Goal: Task Accomplishment & Management: Use online tool/utility

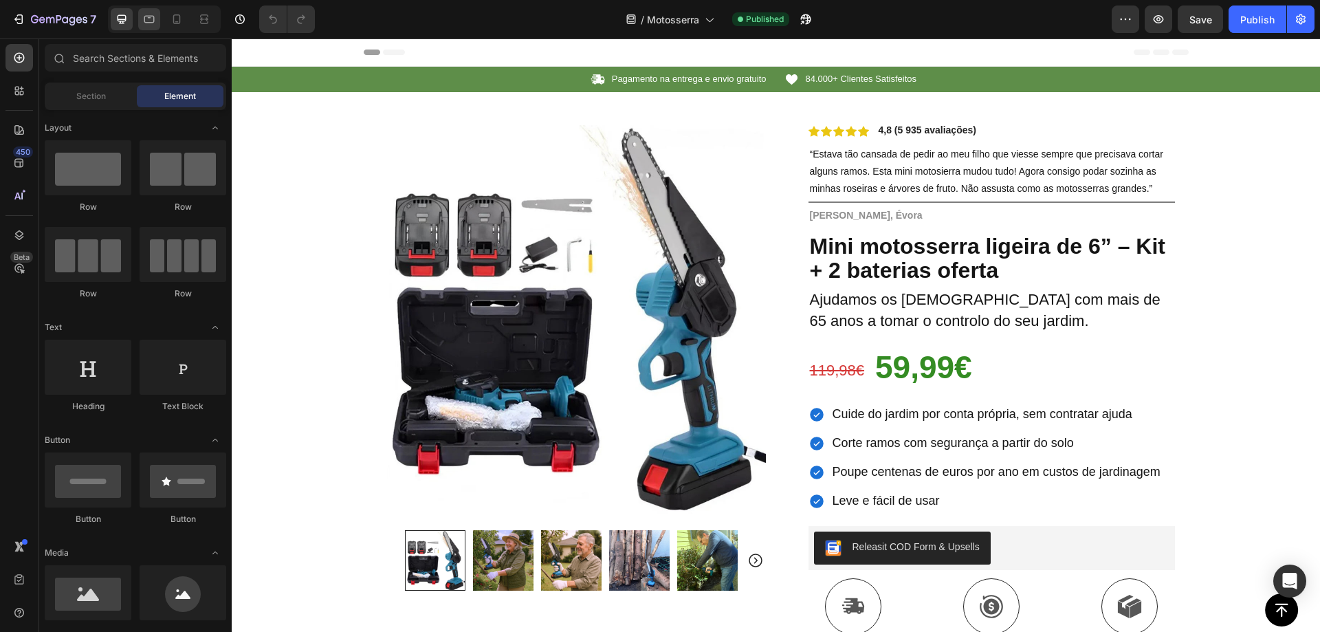
click at [160, 17] on div at bounding box center [149, 19] width 22 height 22
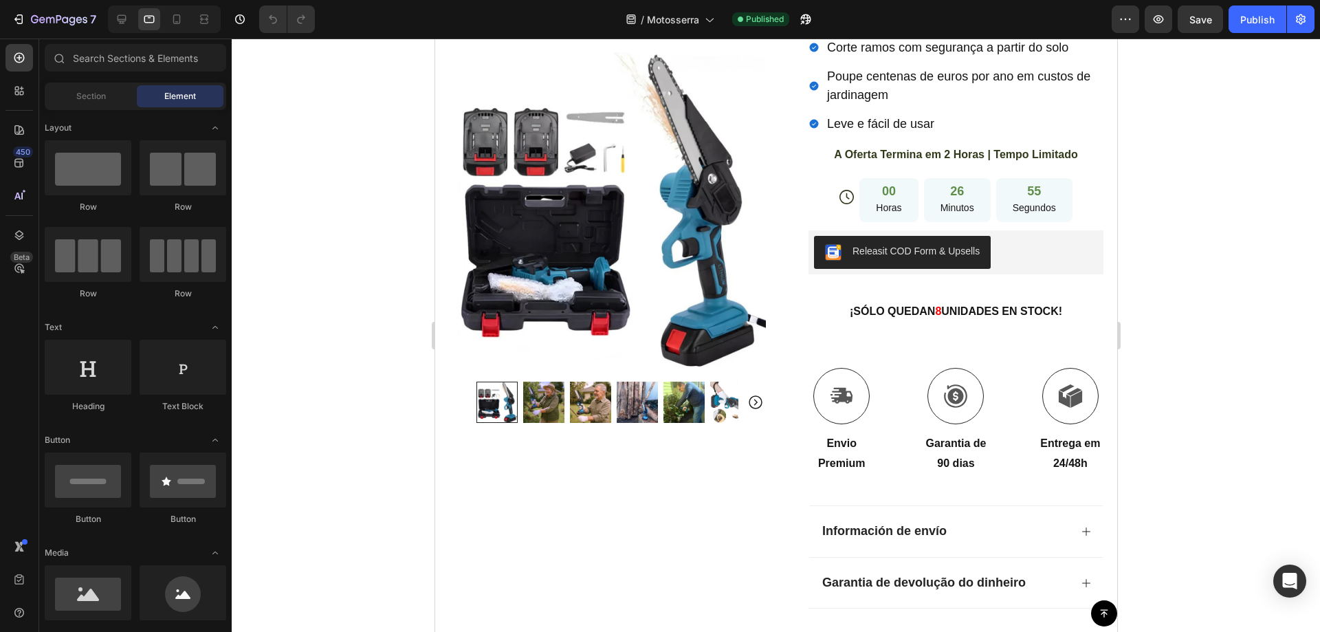
scroll to position [485, 0]
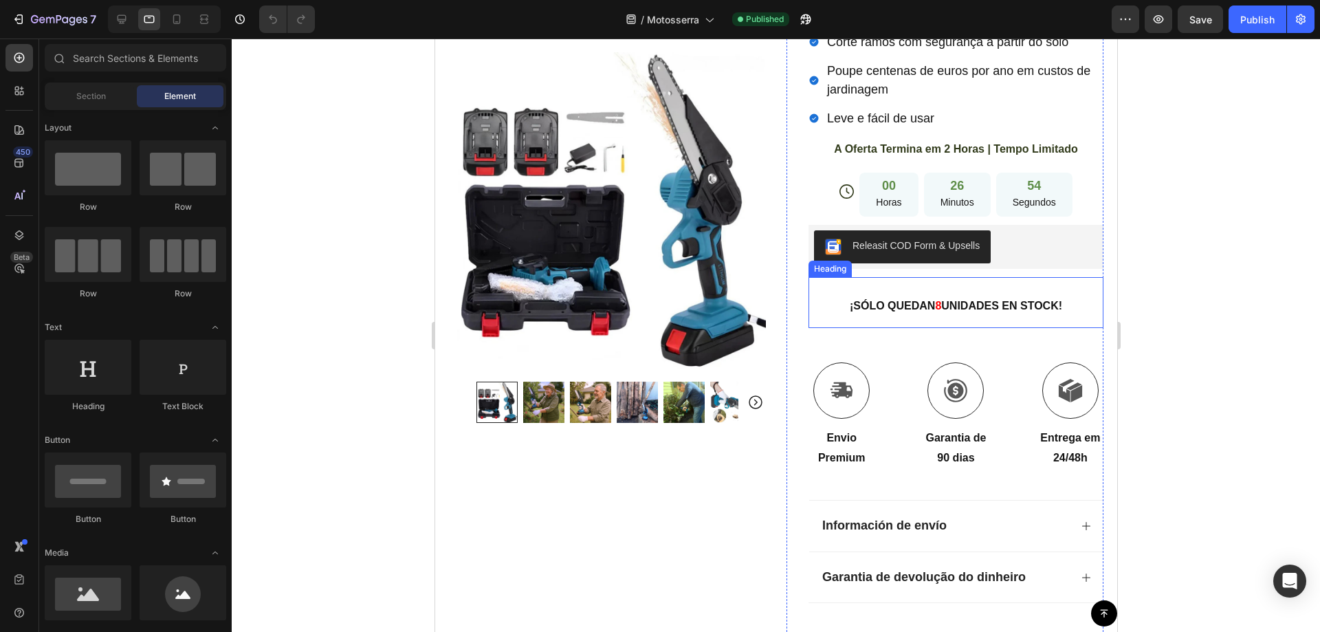
click at [869, 300] on strong "¡SÓLO QUEDAN" at bounding box center [891, 306] width 85 height 12
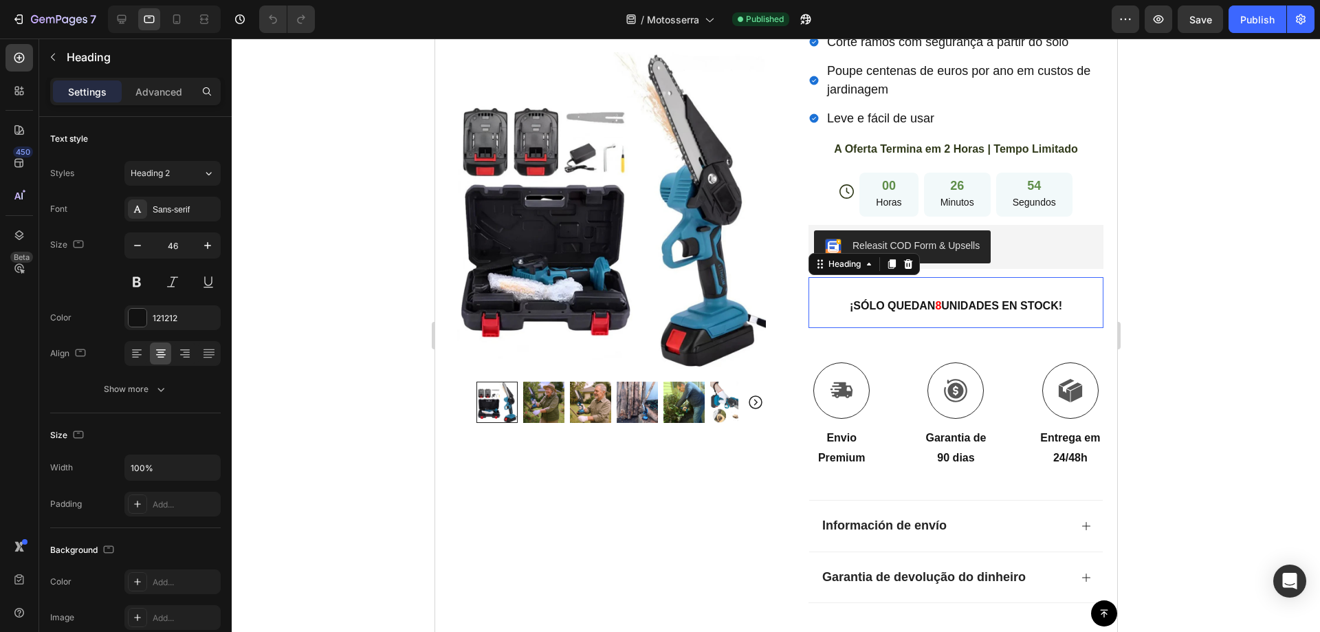
click at [869, 300] on strong "¡SÓLO QUEDAN" at bounding box center [891, 306] width 85 height 12
click at [884, 300] on strong "¡SÓLO QUEDAN" at bounding box center [891, 306] width 85 height 12
click at [879, 300] on strong "¡SÓLO QUEDAN" at bounding box center [891, 306] width 85 height 12
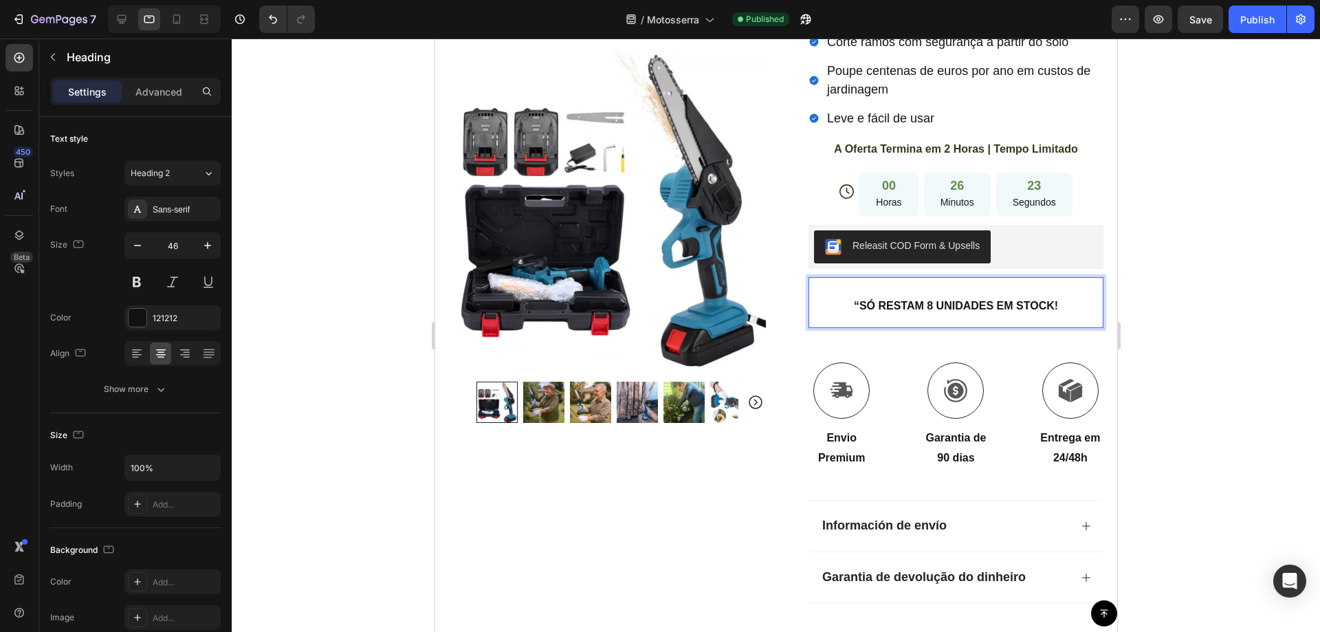
click at [853, 300] on strong "“SÓ RESTAM 8 UNIDADES EM STOCK!" at bounding box center [955, 306] width 204 height 12
click at [908, 300] on strong "SÓ RESTAM 8 UNIDADES EM STOCK!" at bounding box center [955, 306] width 199 height 12
click at [921, 300] on strong "SÓ RESTAM 8 UNIDADES EM STOCK!" at bounding box center [955, 306] width 199 height 12
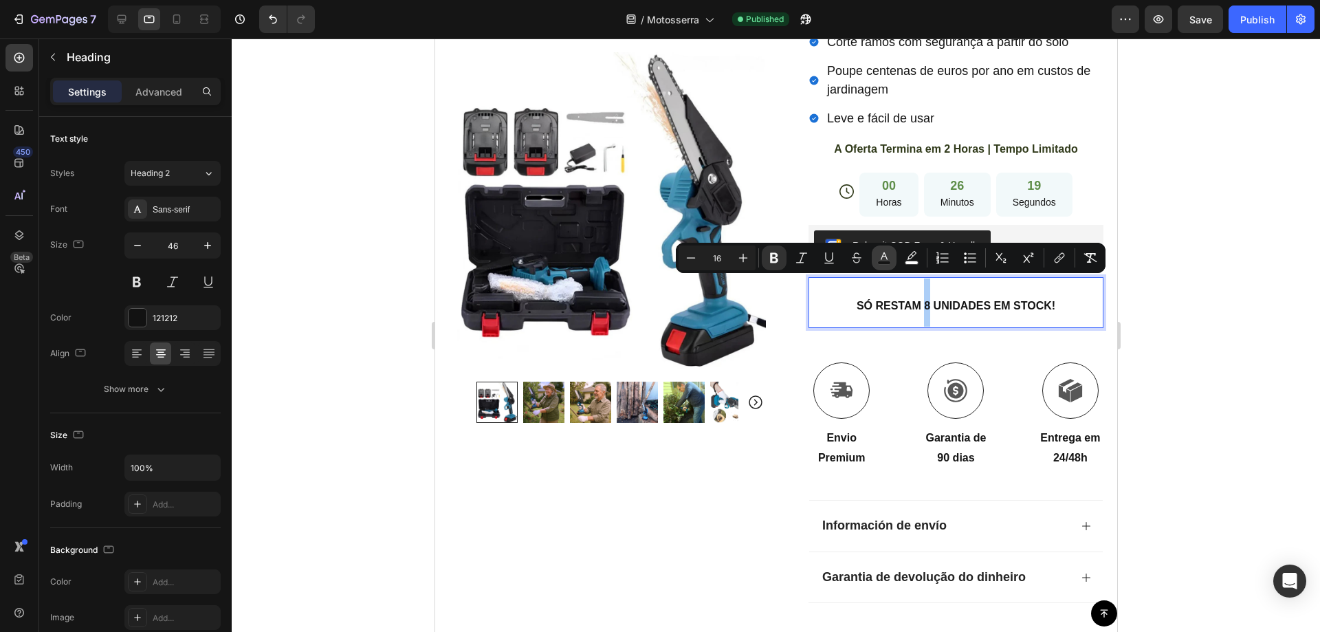
click at [882, 261] on rect "Editor contextual toolbar" at bounding box center [884, 262] width 13 height 3
type input "151515"
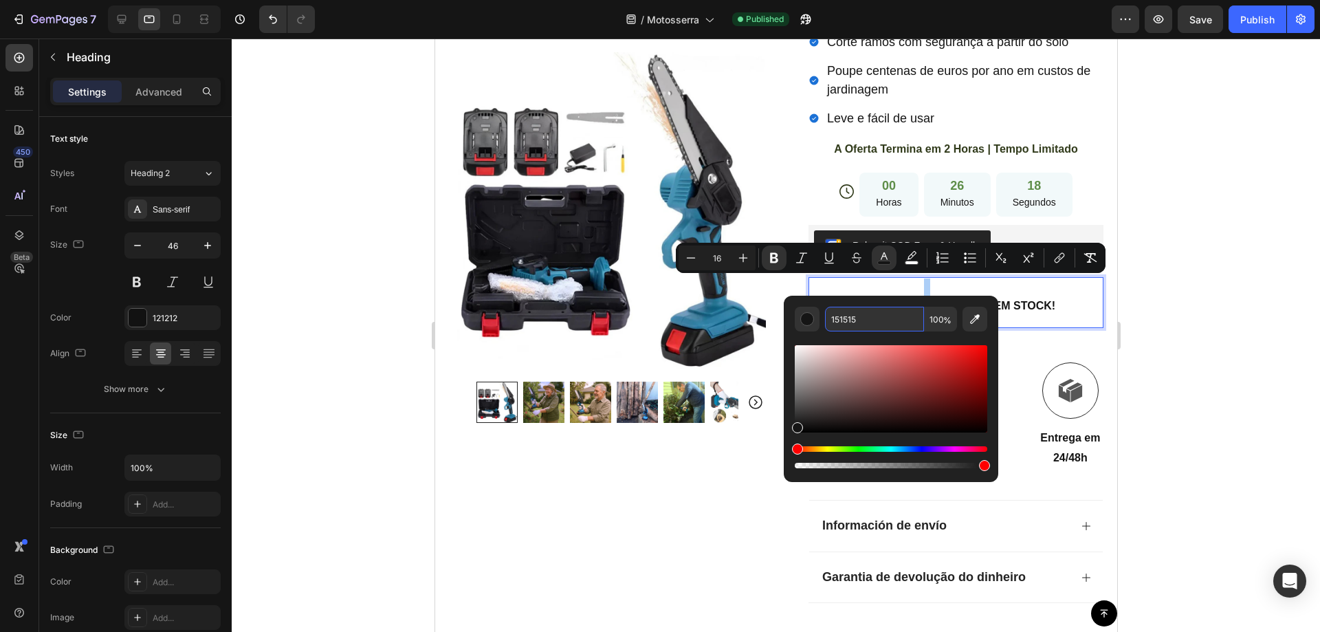
click at [870, 309] on input "151515" at bounding box center [874, 319] width 99 height 25
paste input "FF0000"
type input "FF0000"
click at [1200, 301] on div at bounding box center [776, 335] width 1088 height 593
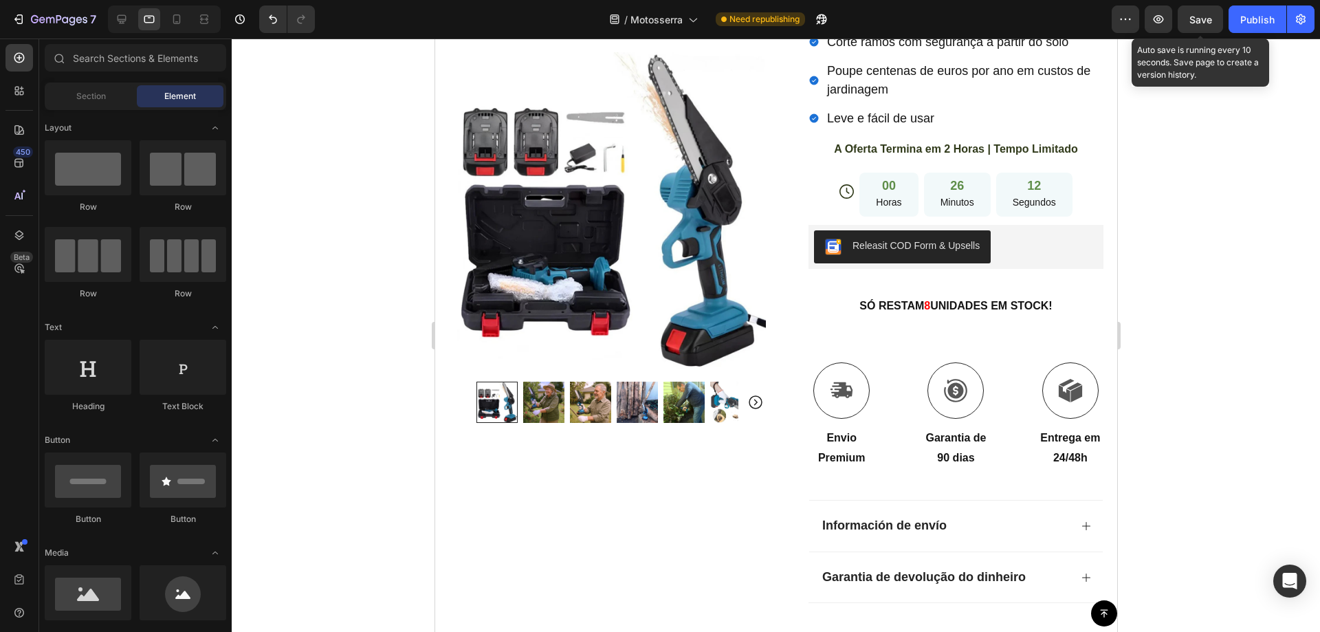
click at [1202, 23] on span "Save" at bounding box center [1200, 20] width 23 height 12
click at [925, 278] on p "⁠⁠⁠⁠⁠⁠⁠ SÓ RESTAM 8 UNIDADES EM STOCK!" at bounding box center [955, 302] width 292 height 48
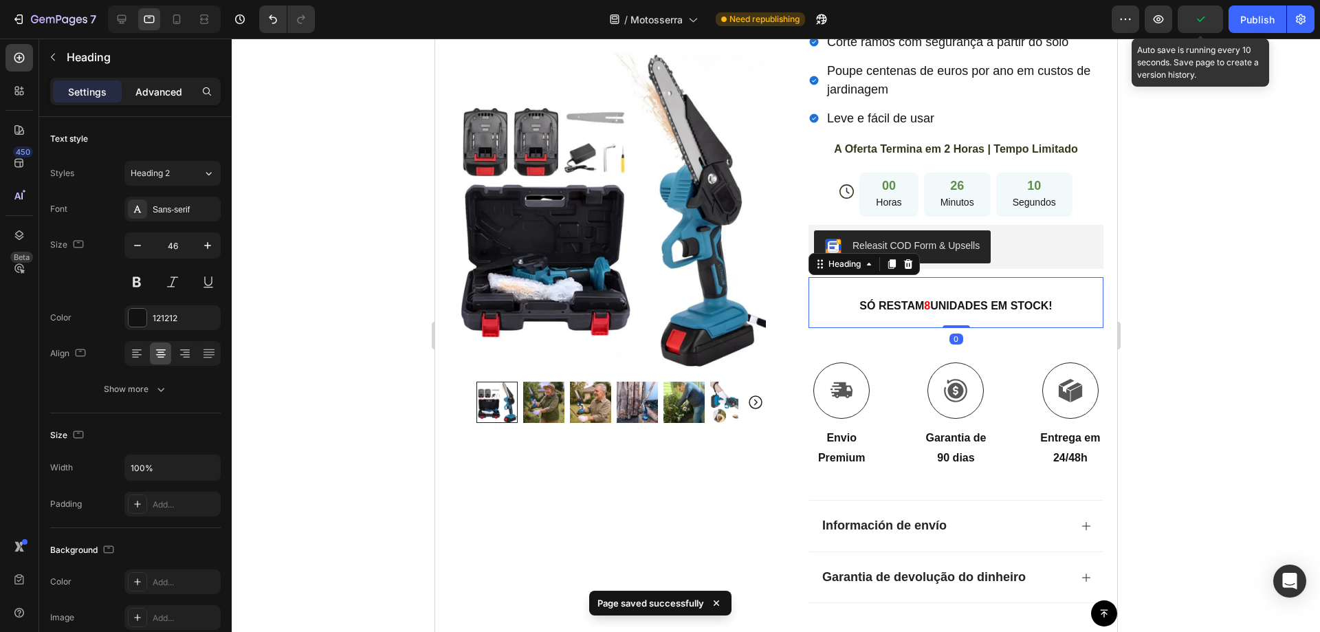
click at [155, 81] on div "Advanced" at bounding box center [158, 91] width 69 height 22
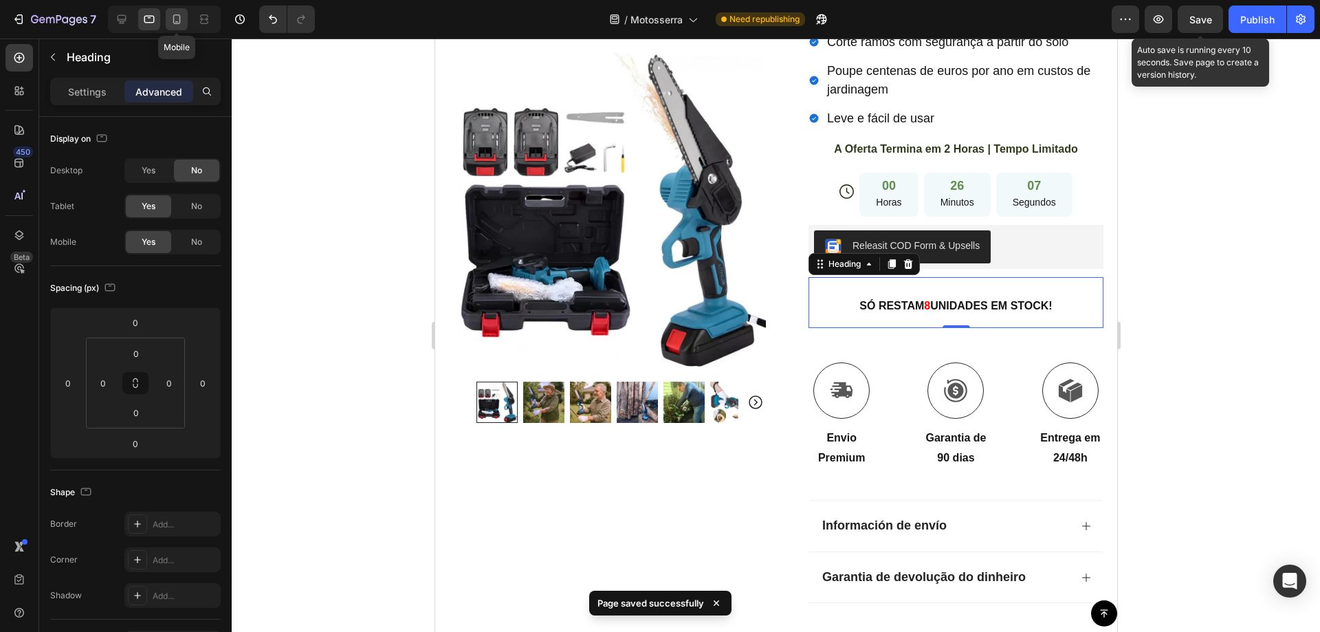
click at [179, 23] on icon at bounding box center [177, 19] width 8 height 10
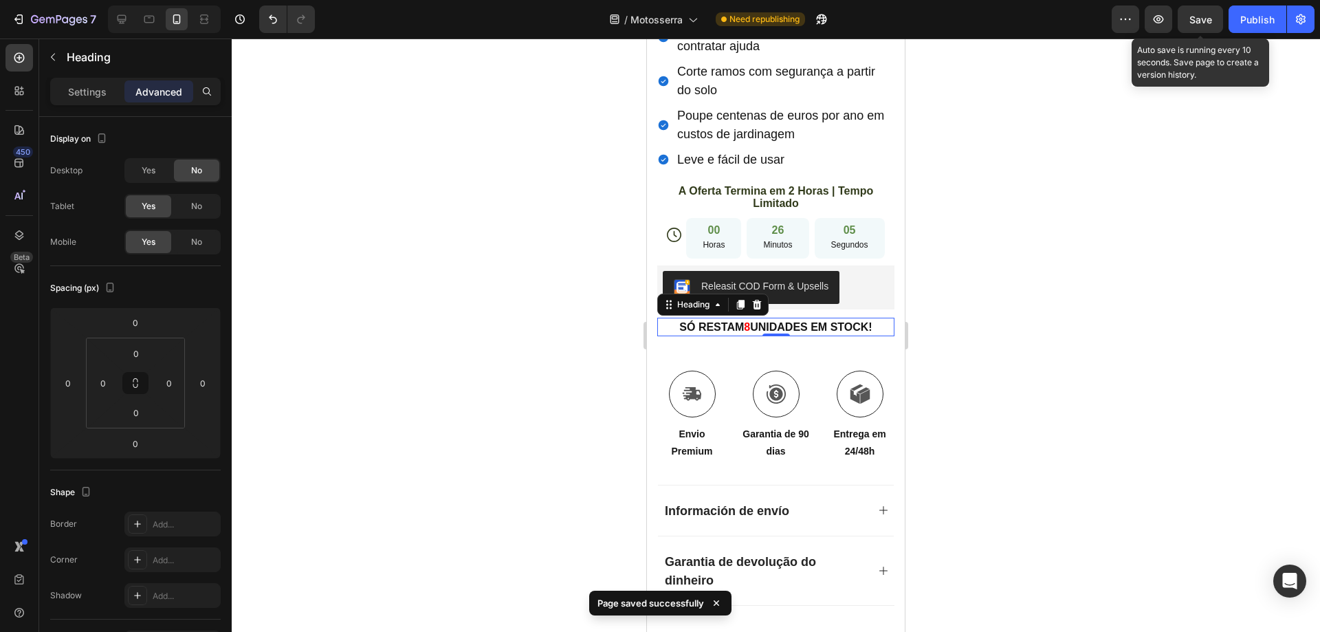
scroll to position [967, 0]
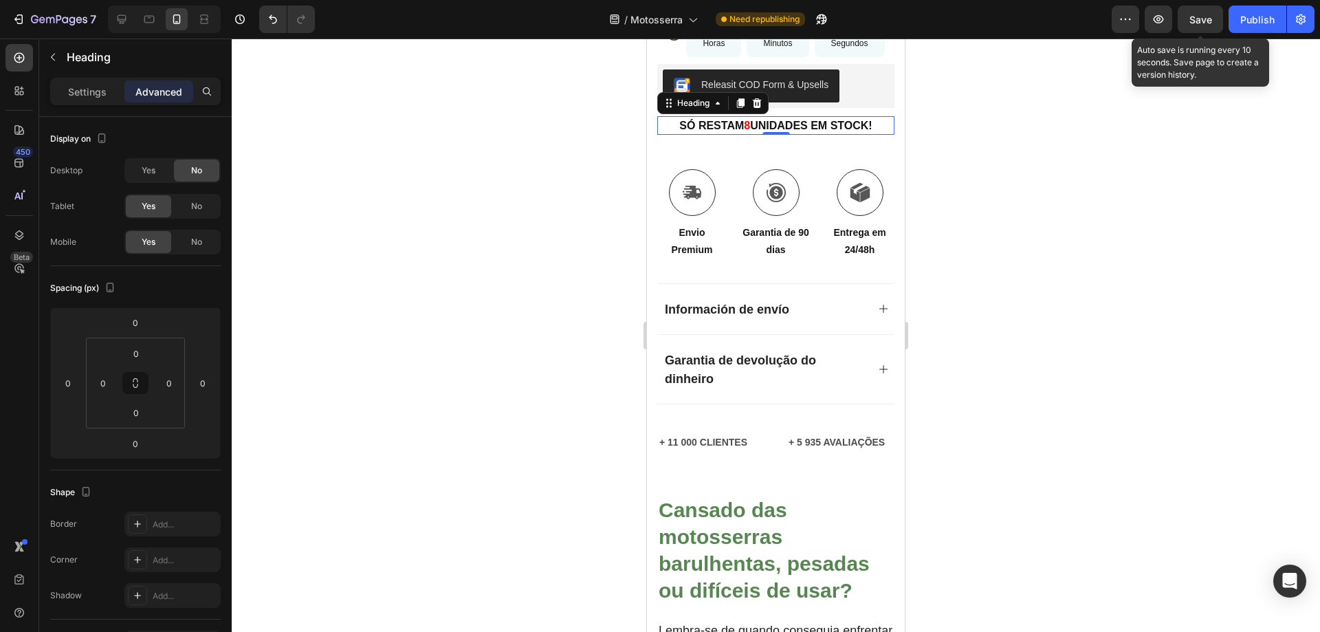
click at [1009, 303] on div at bounding box center [776, 335] width 1088 height 593
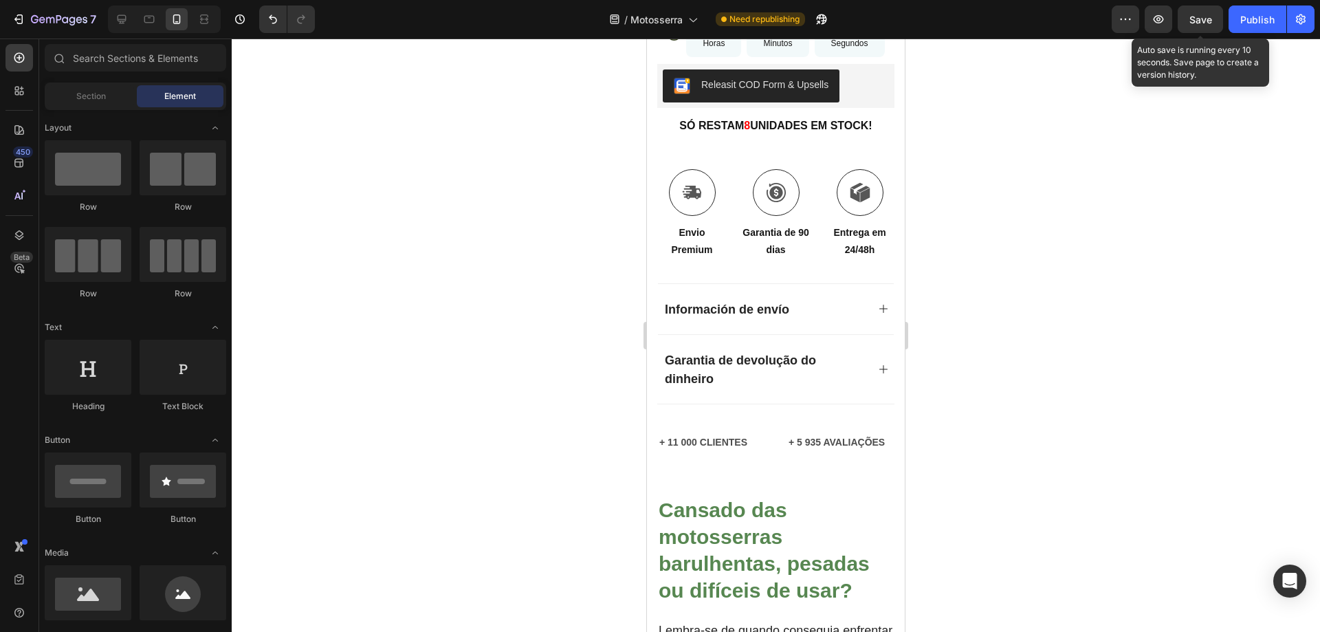
scroll to position [757, 0]
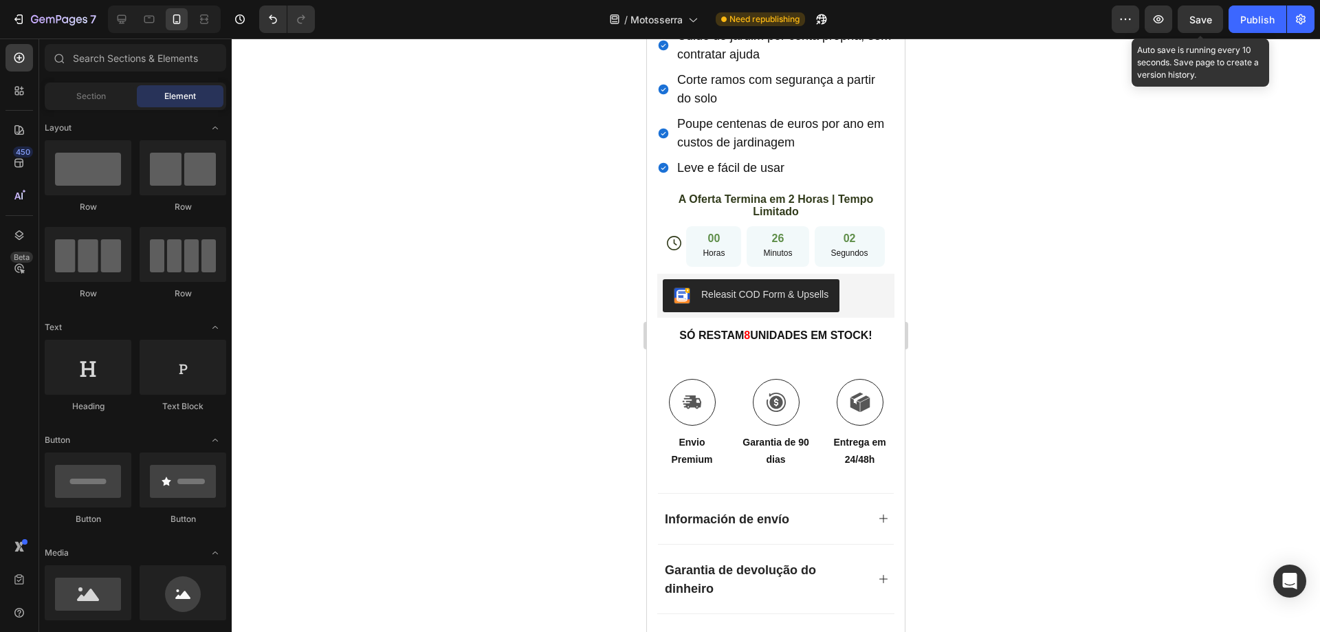
click at [1009, 197] on div at bounding box center [776, 335] width 1088 height 593
click at [727, 226] on div "00 Horas" at bounding box center [713, 246] width 55 height 40
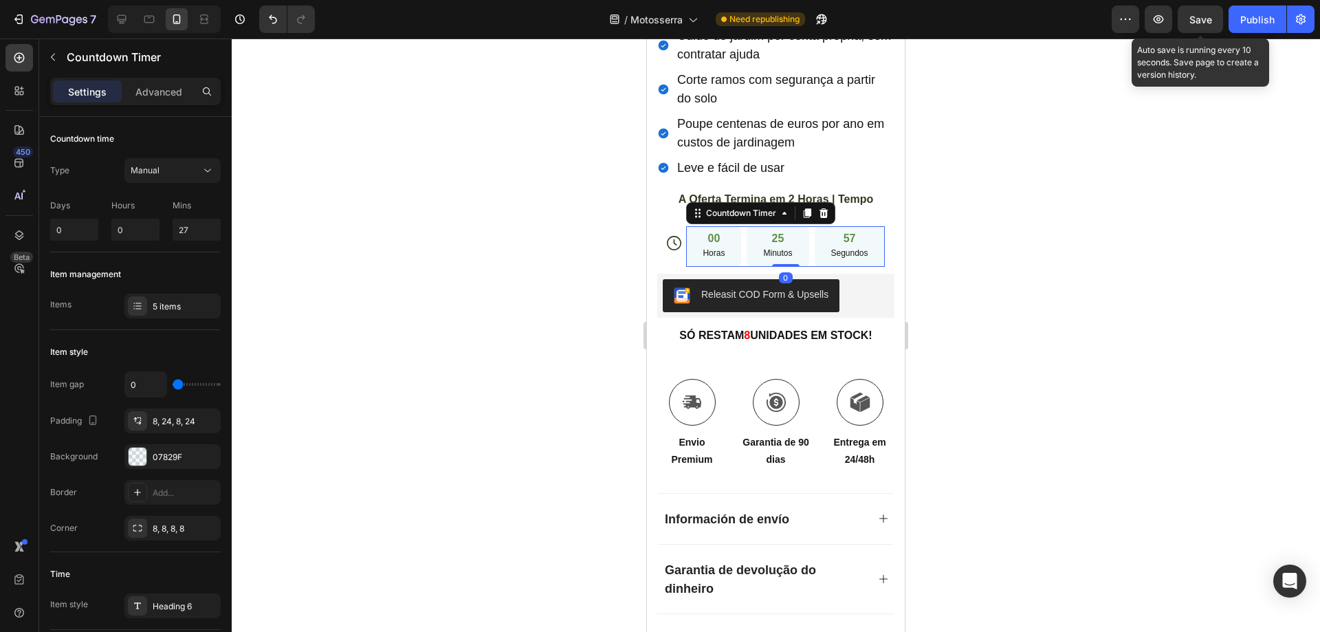
click at [986, 213] on div at bounding box center [776, 335] width 1088 height 593
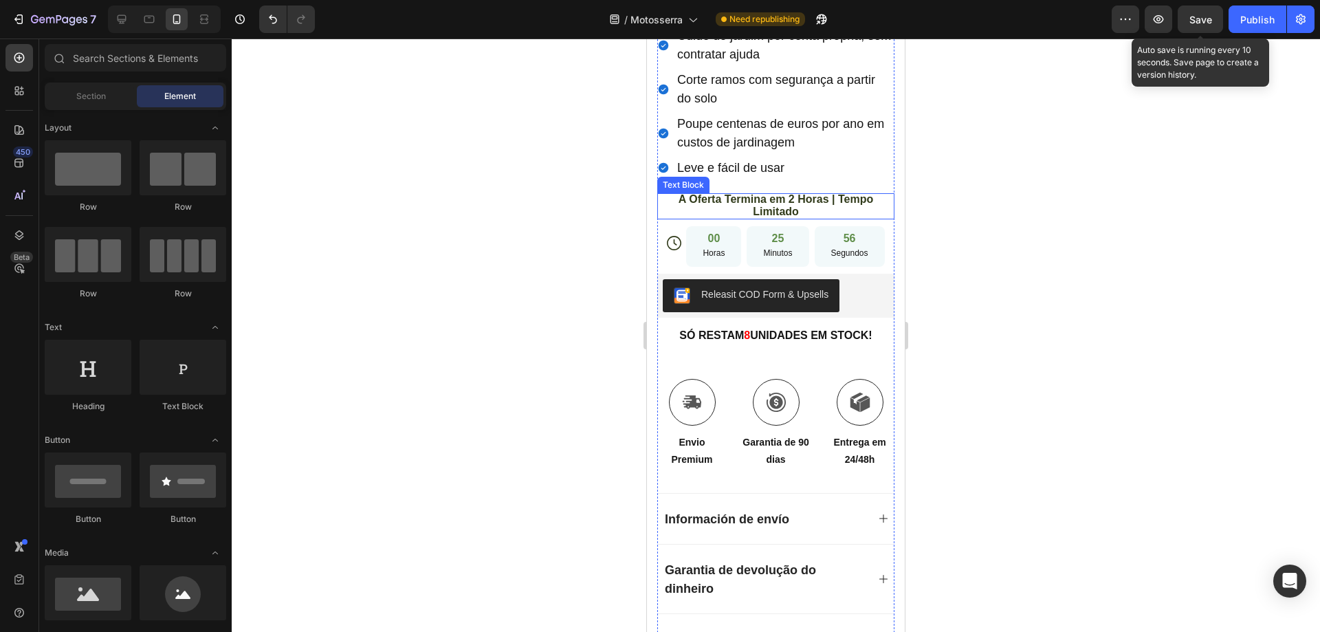
click at [786, 193] on span "A Oferta Termina em 2 Horas | Tempo Limitado" at bounding box center [776, 205] width 195 height 24
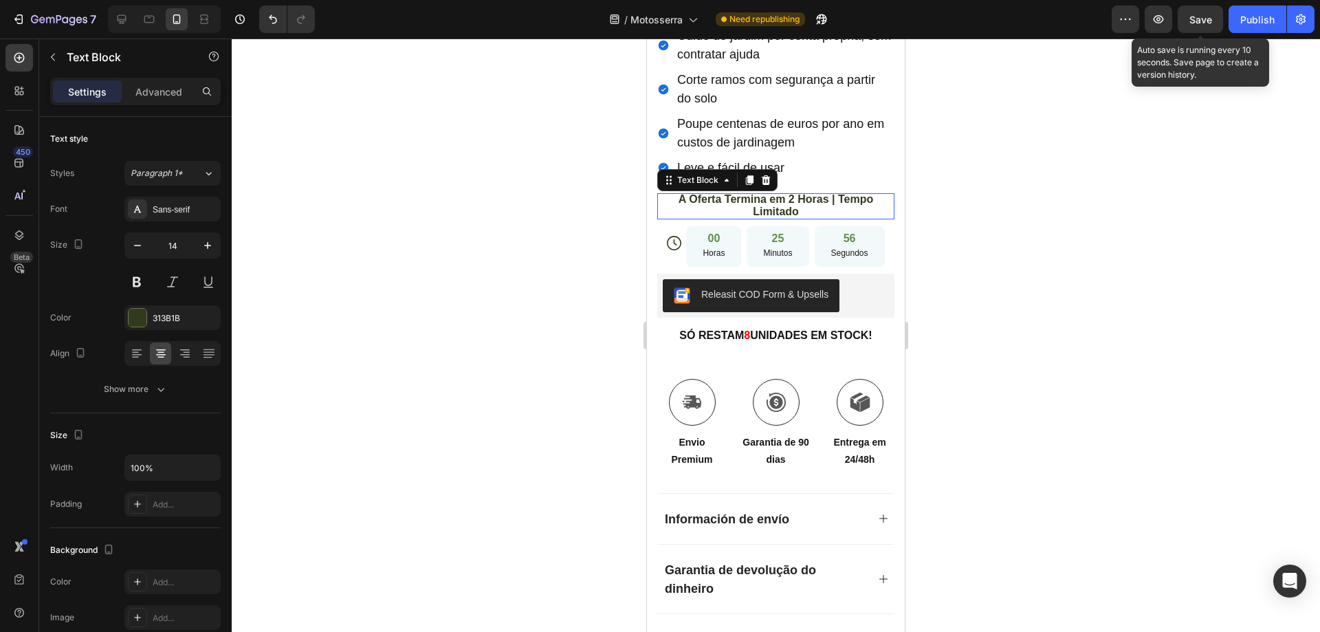
click at [786, 193] on span "A Oferta Termina em 2 Horas | Tempo Limitado" at bounding box center [776, 205] width 195 height 24
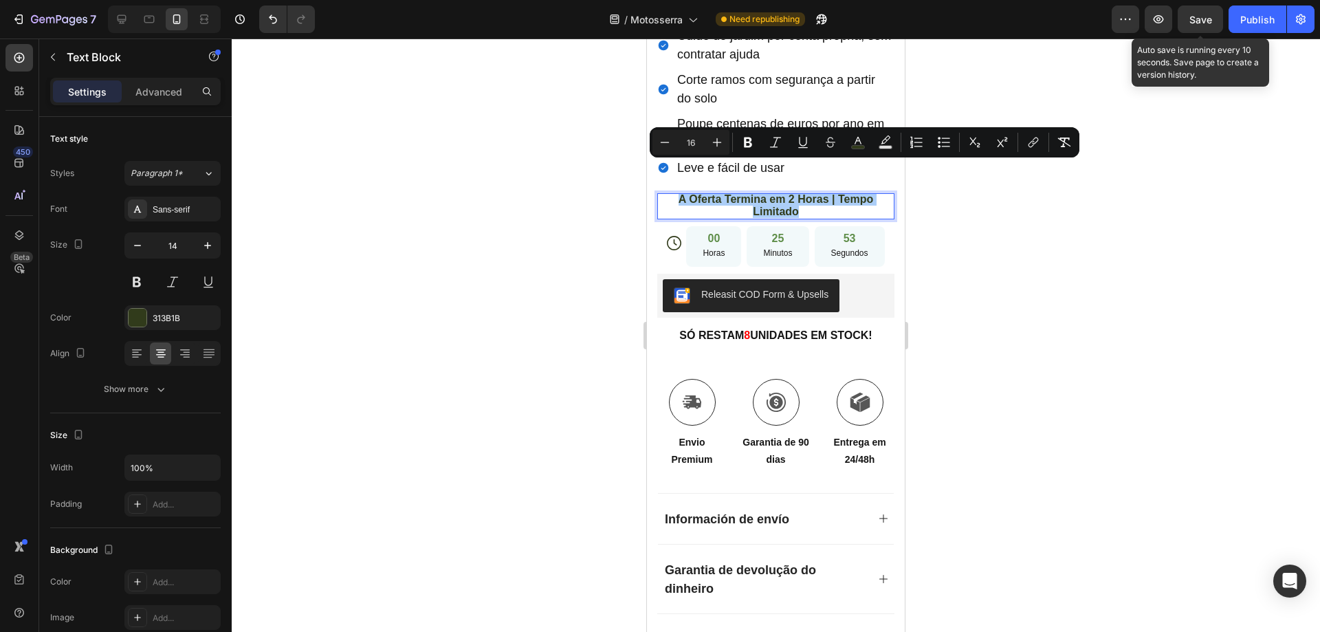
click at [967, 256] on div at bounding box center [776, 335] width 1088 height 593
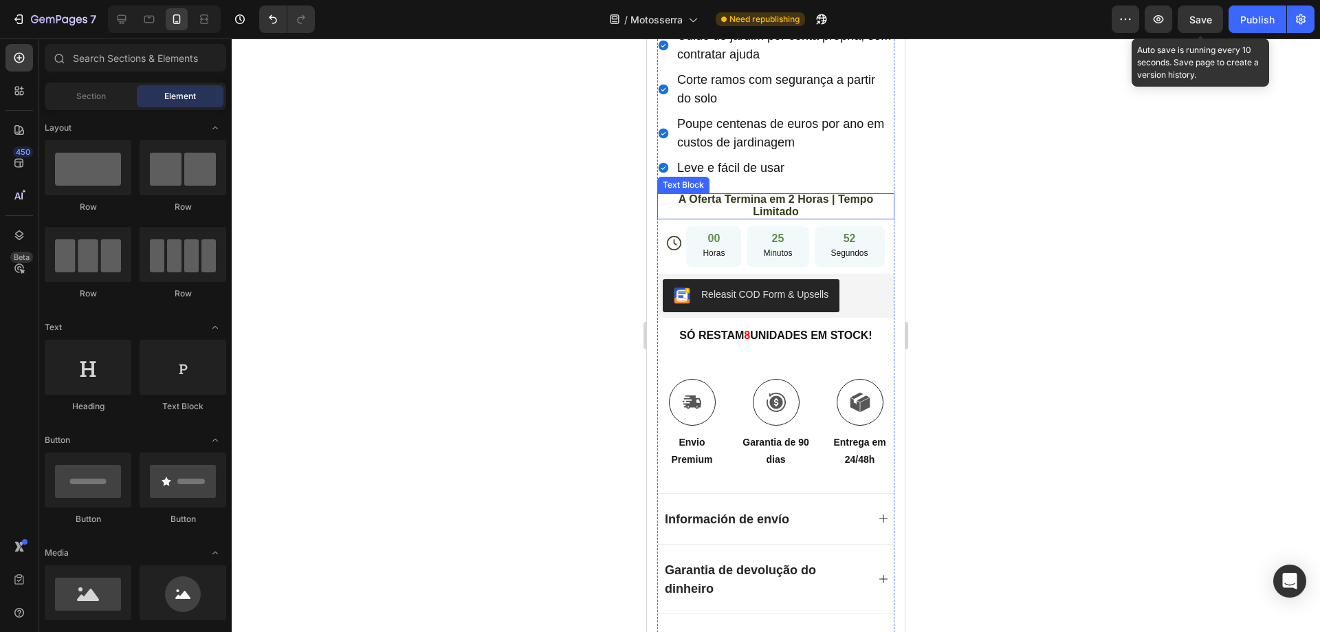
click at [770, 193] on span "A Oferta Termina em 2 Horas | Tempo Limitado" at bounding box center [776, 205] width 195 height 24
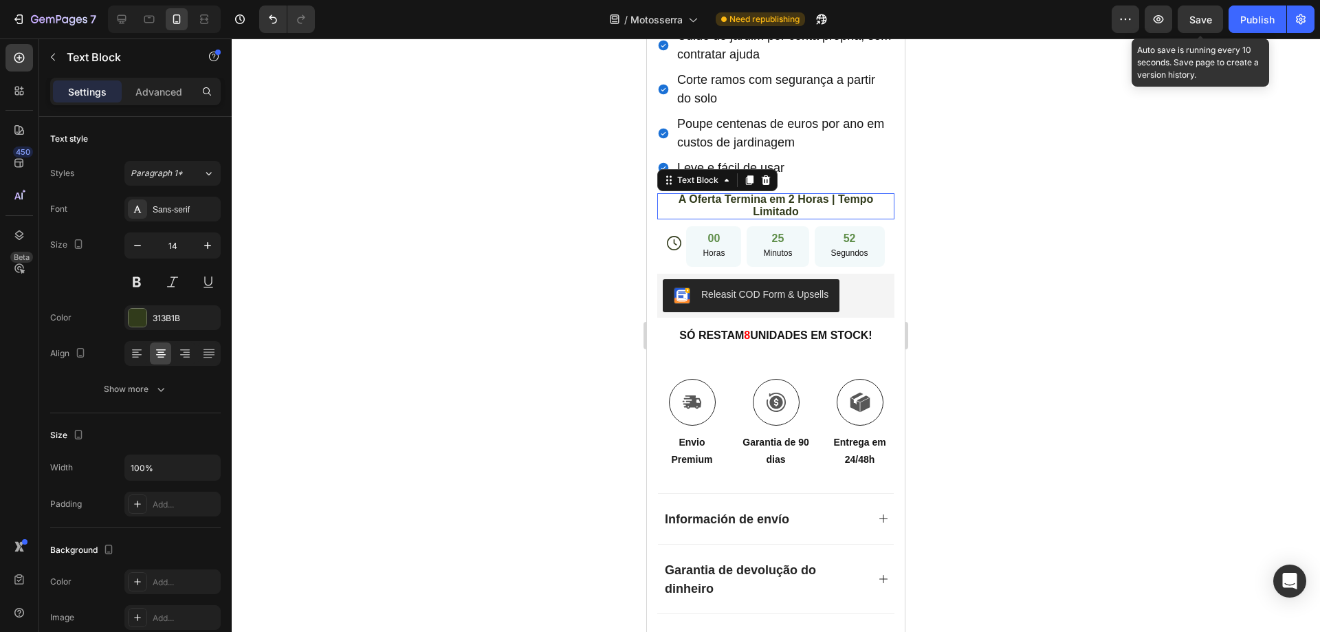
click at [770, 193] on span "A Oferta Termina em 2 Horas | Tempo Limitado" at bounding box center [776, 205] width 195 height 24
drag, startPoint x: 237, startPoint y: 133, endPoint x: 1014, endPoint y: 213, distance: 781.7
click at [1014, 213] on div at bounding box center [776, 335] width 1088 height 593
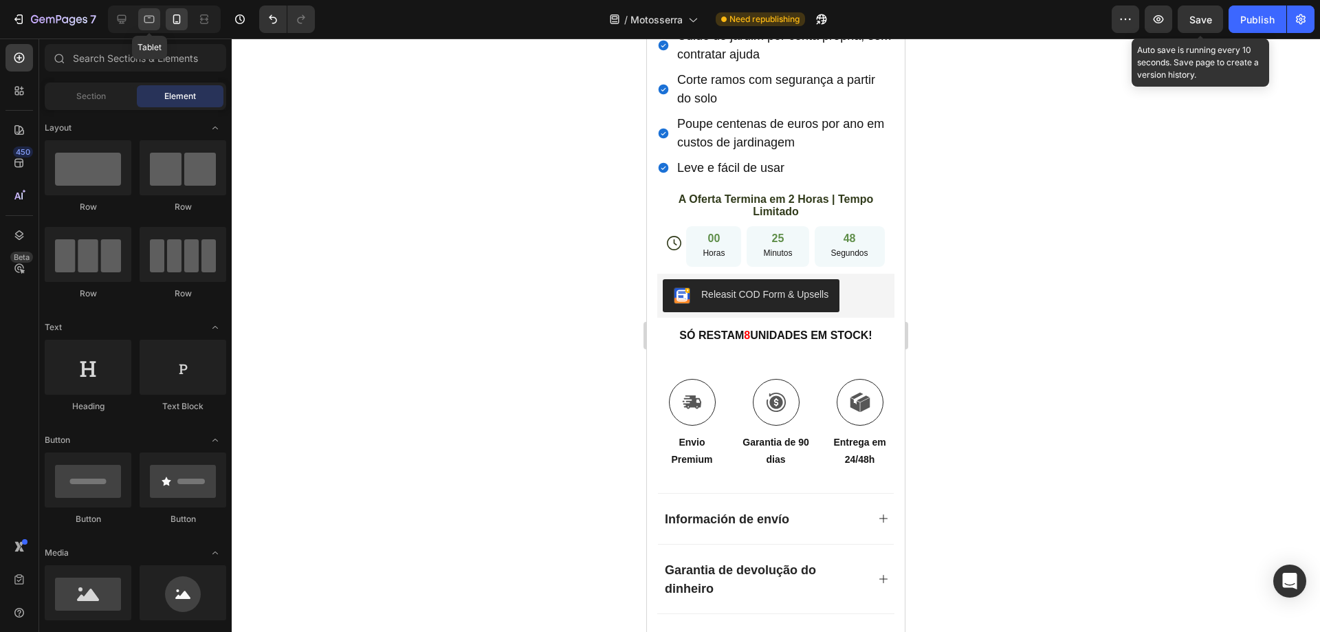
click at [157, 21] on div at bounding box center [149, 19] width 22 height 22
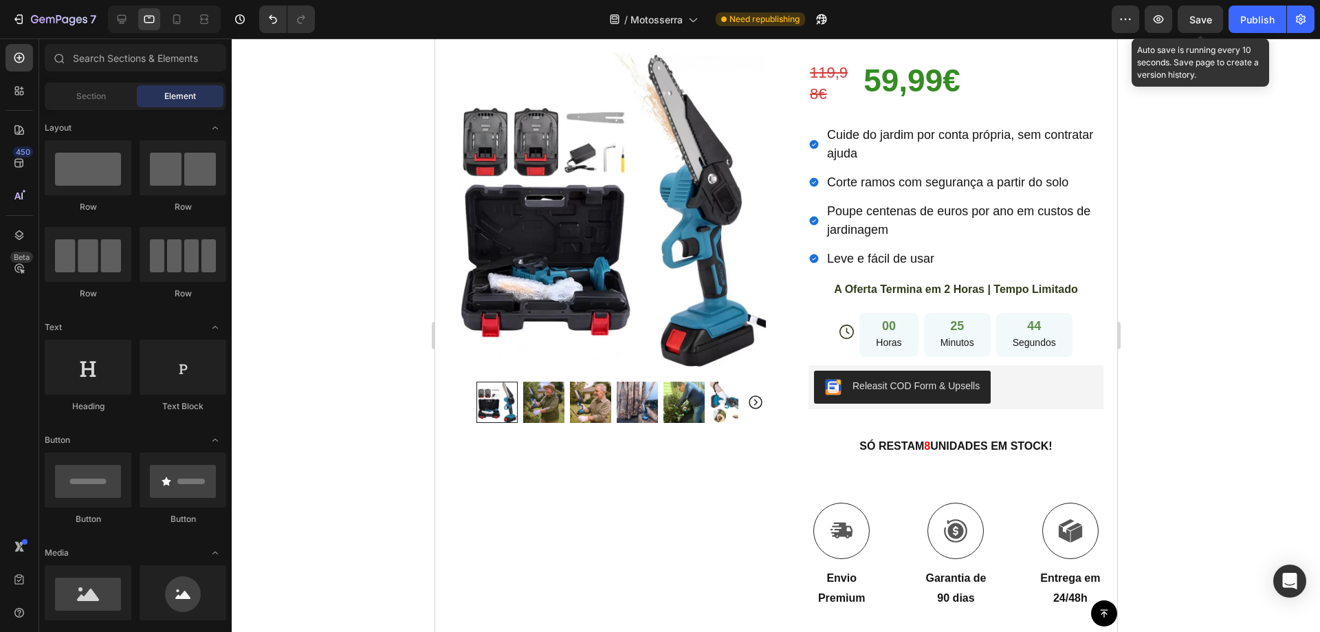
scroll to position [317, 0]
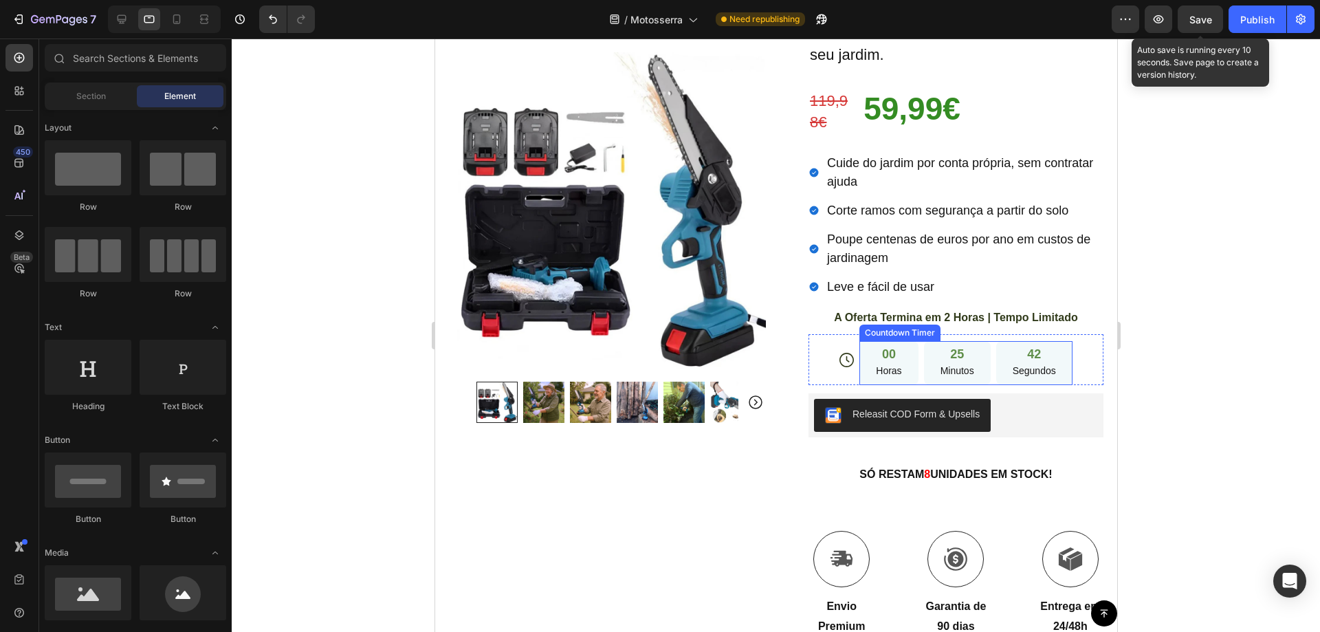
click at [879, 362] on p "Horas" at bounding box center [887, 370] width 25 height 17
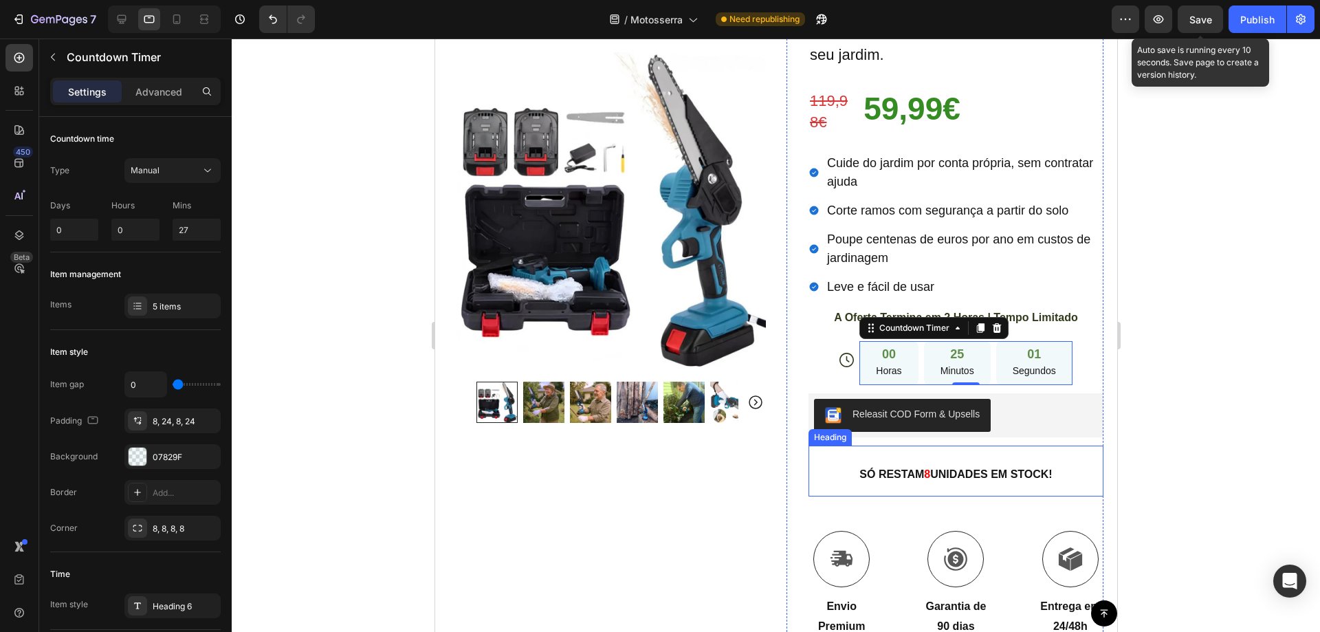
click at [932, 463] on p "⁠⁠⁠⁠⁠⁠⁠ SÓ RESTAM 8 UNIDADES EM STOCK!" at bounding box center [955, 471] width 292 height 48
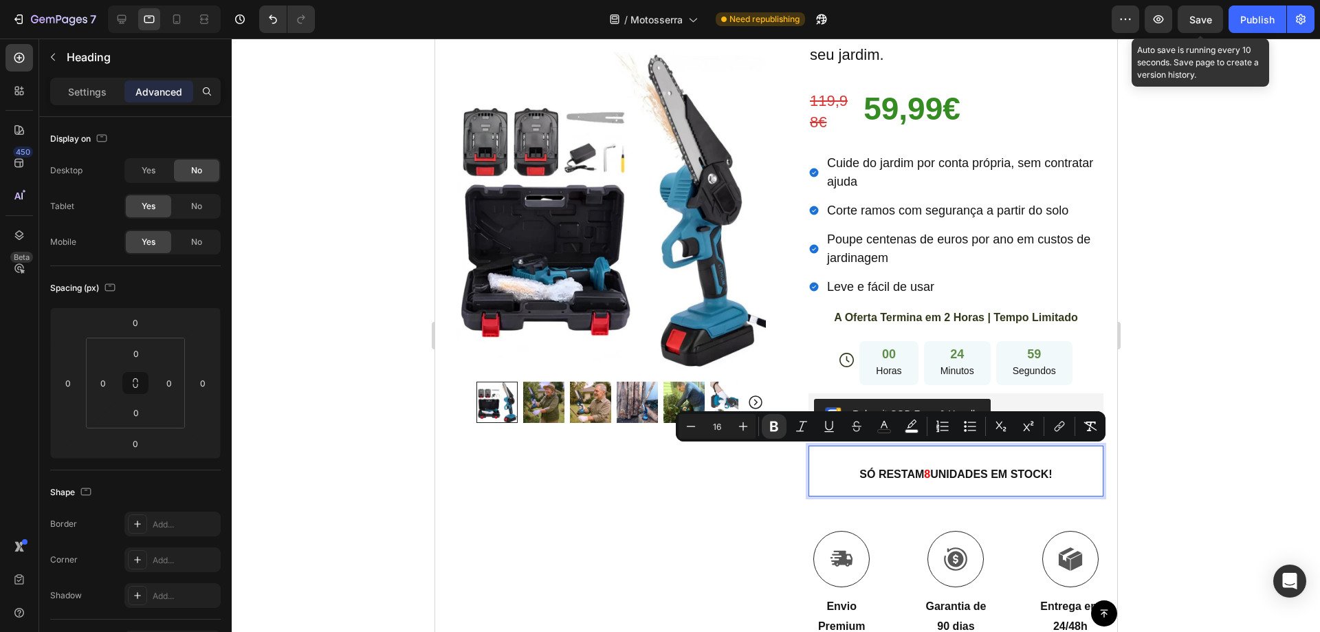
click at [923, 460] on div at bounding box center [923, 460] width 0 height 0
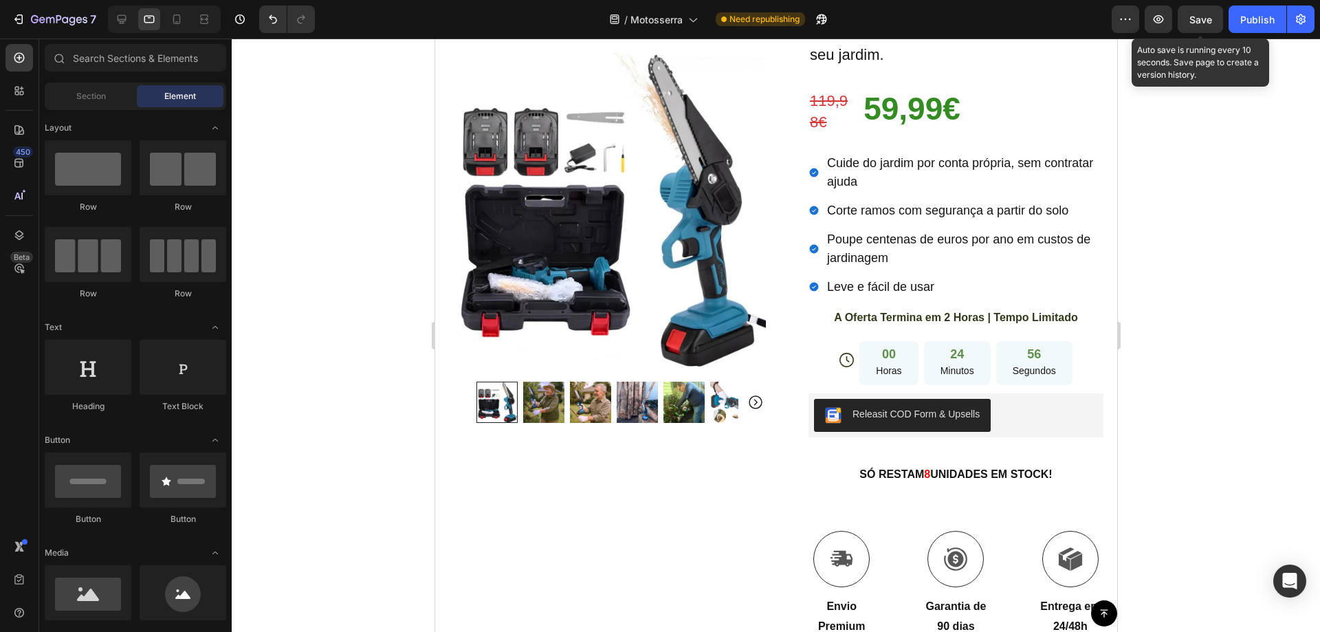
click at [1199, 349] on div at bounding box center [776, 335] width 1088 height 593
click at [114, 20] on div at bounding box center [122, 19] width 22 height 22
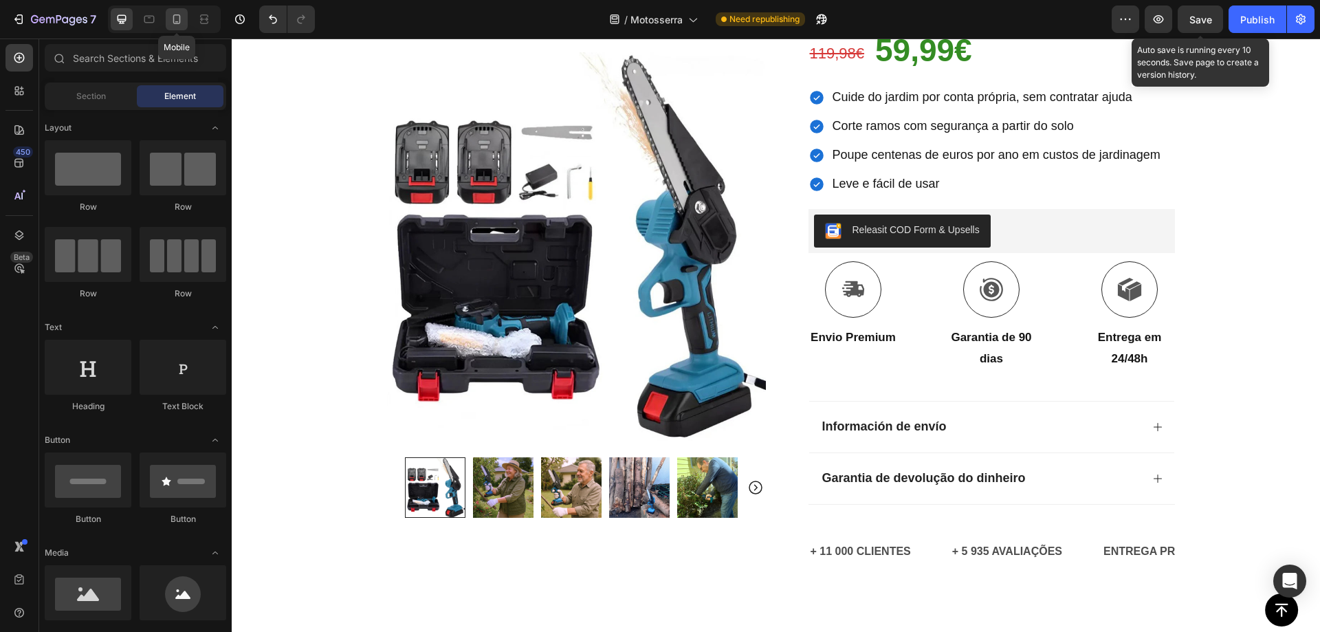
click at [174, 20] on icon at bounding box center [177, 19] width 8 height 10
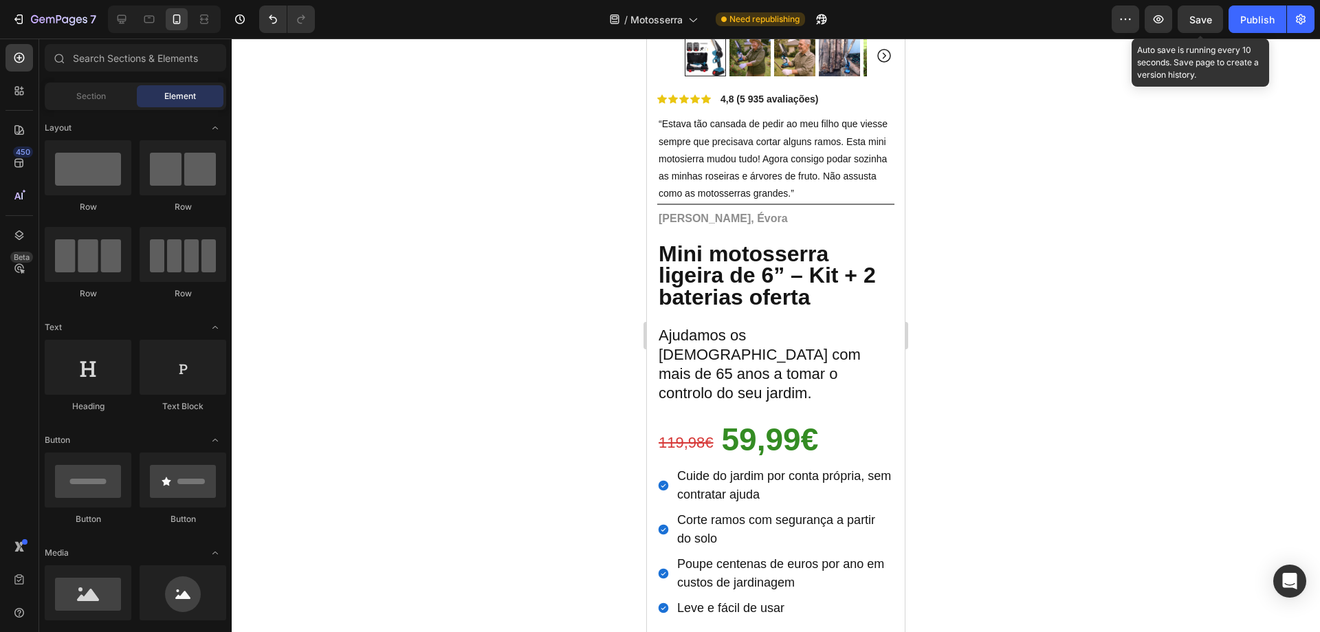
click at [1100, 248] on div at bounding box center [776, 335] width 1088 height 593
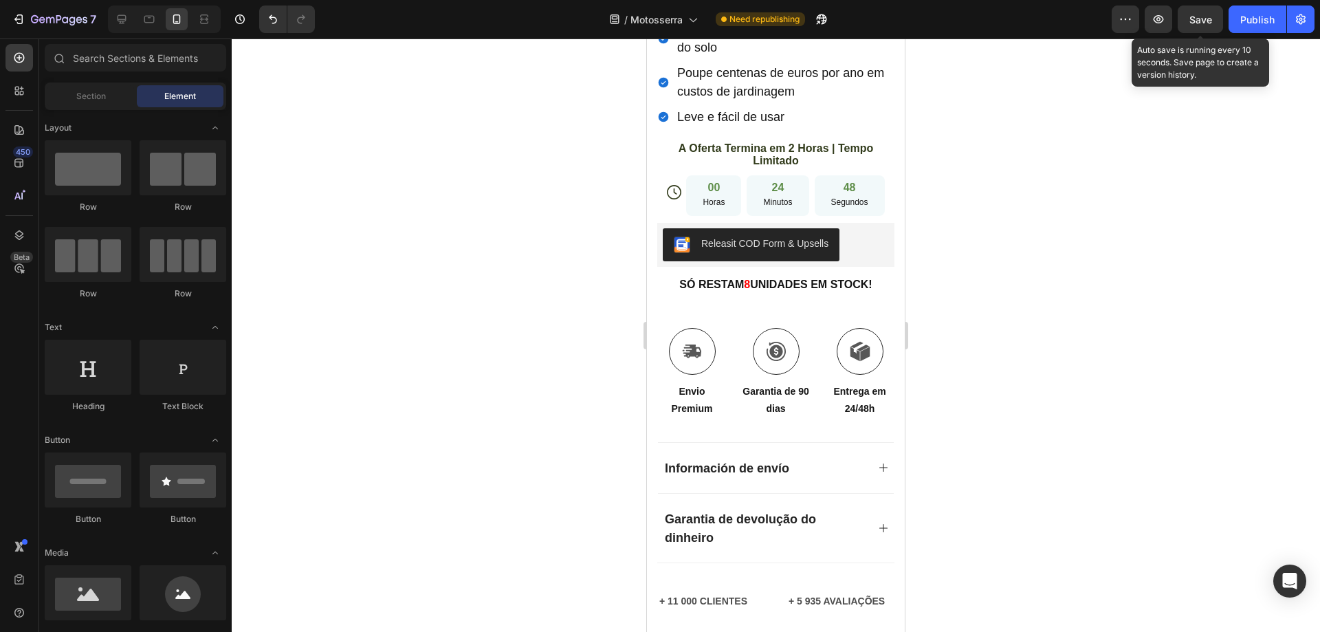
scroll to position [822, 0]
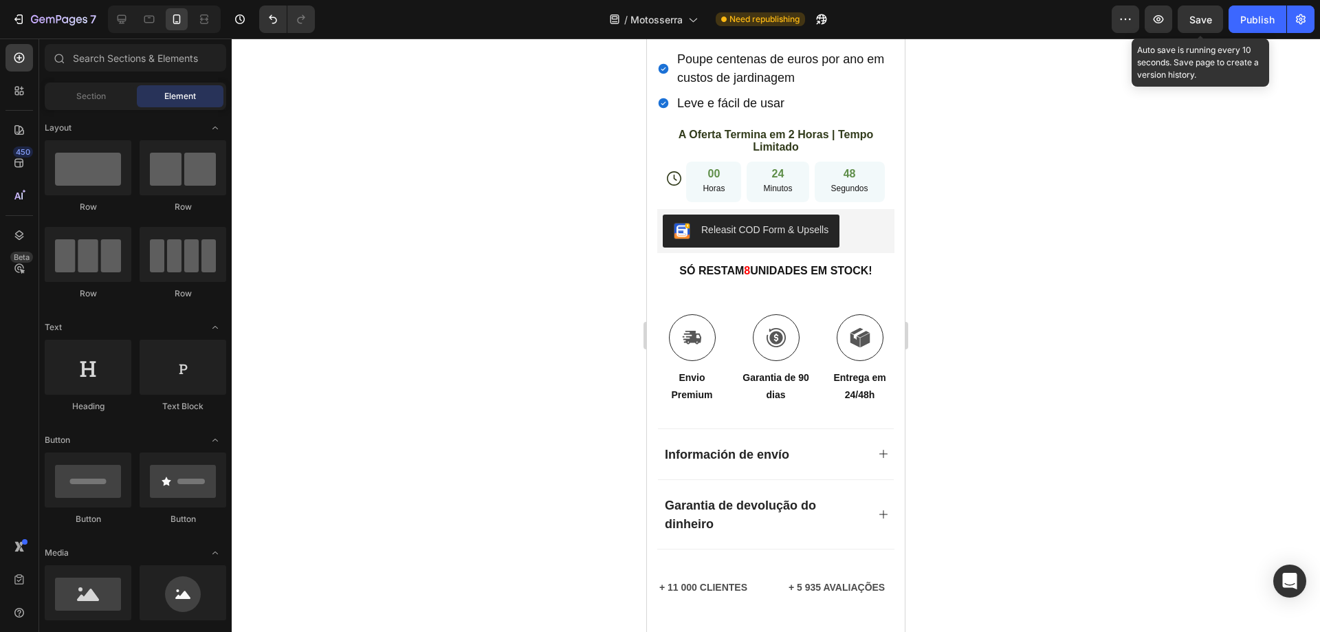
drag, startPoint x: 898, startPoint y: 114, endPoint x: 1553, endPoint y: 211, distance: 662.4
click at [761, 265] on strong "UNIDADES EM STOCK!" at bounding box center [811, 271] width 122 height 12
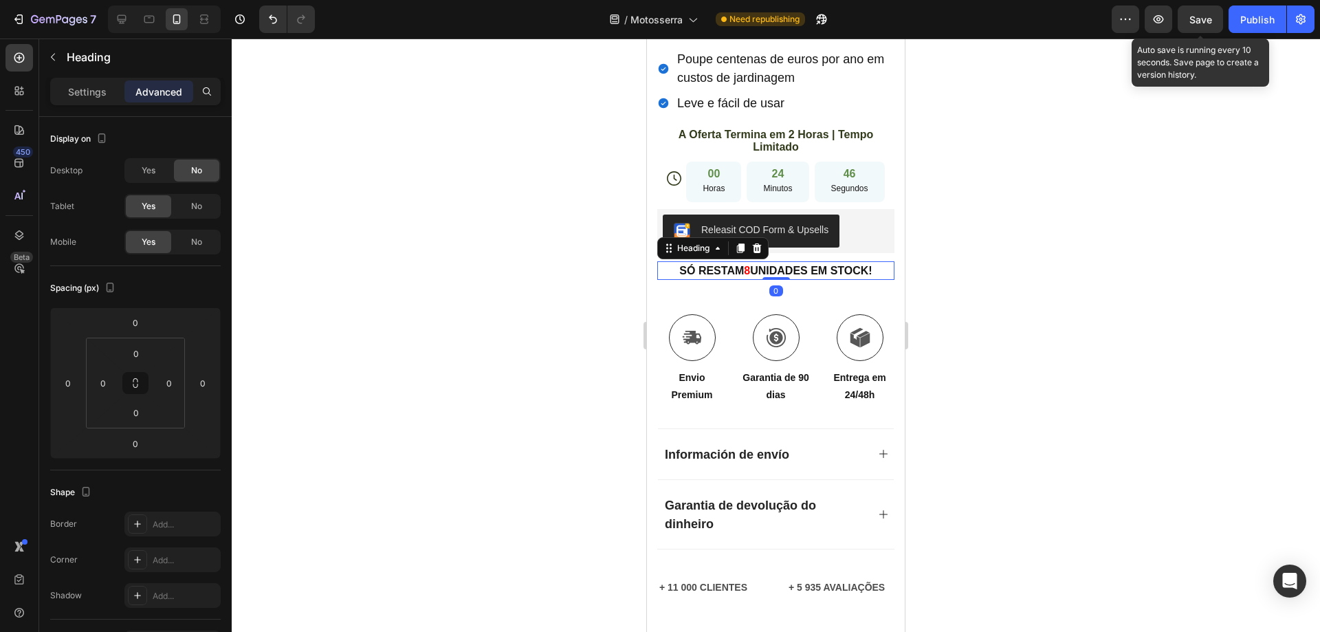
click at [761, 265] on strong "UNIDADES EM STOCK!" at bounding box center [811, 271] width 122 height 12
drag, startPoint x: 1101, startPoint y: 260, endPoint x: 1201, endPoint y: 10, distance: 269.4
click at [1101, 260] on div at bounding box center [776, 335] width 1088 height 593
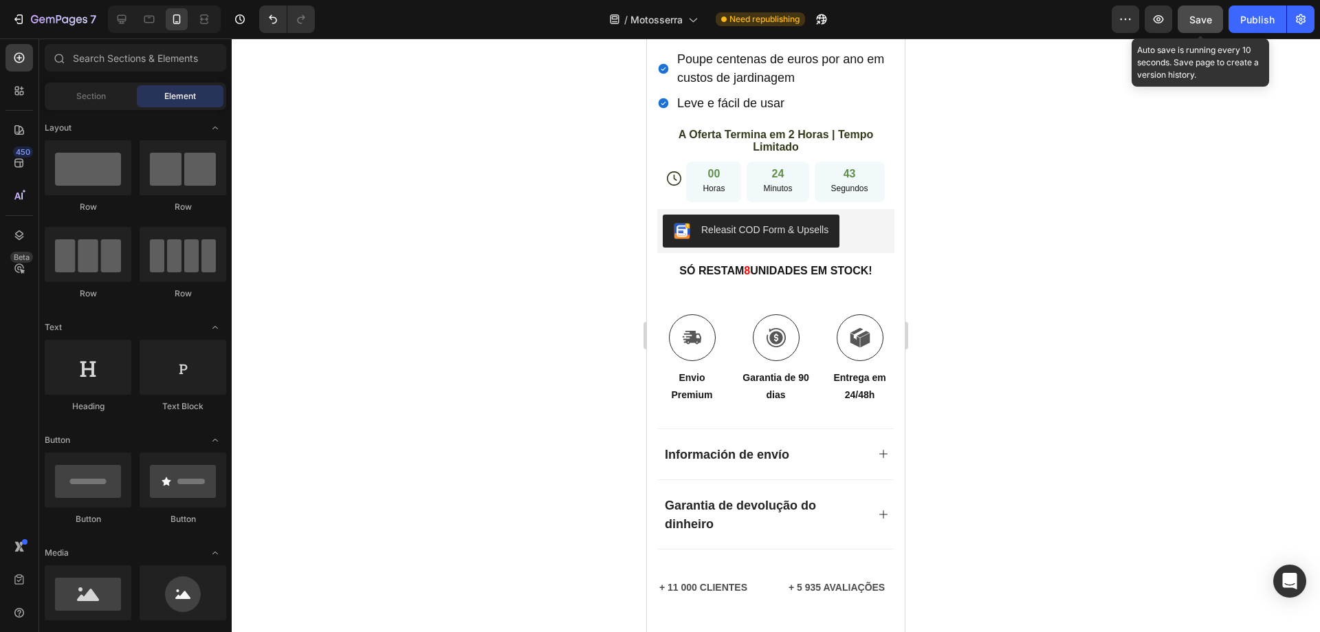
click at [1200, 17] on span "Save" at bounding box center [1200, 20] width 23 height 12
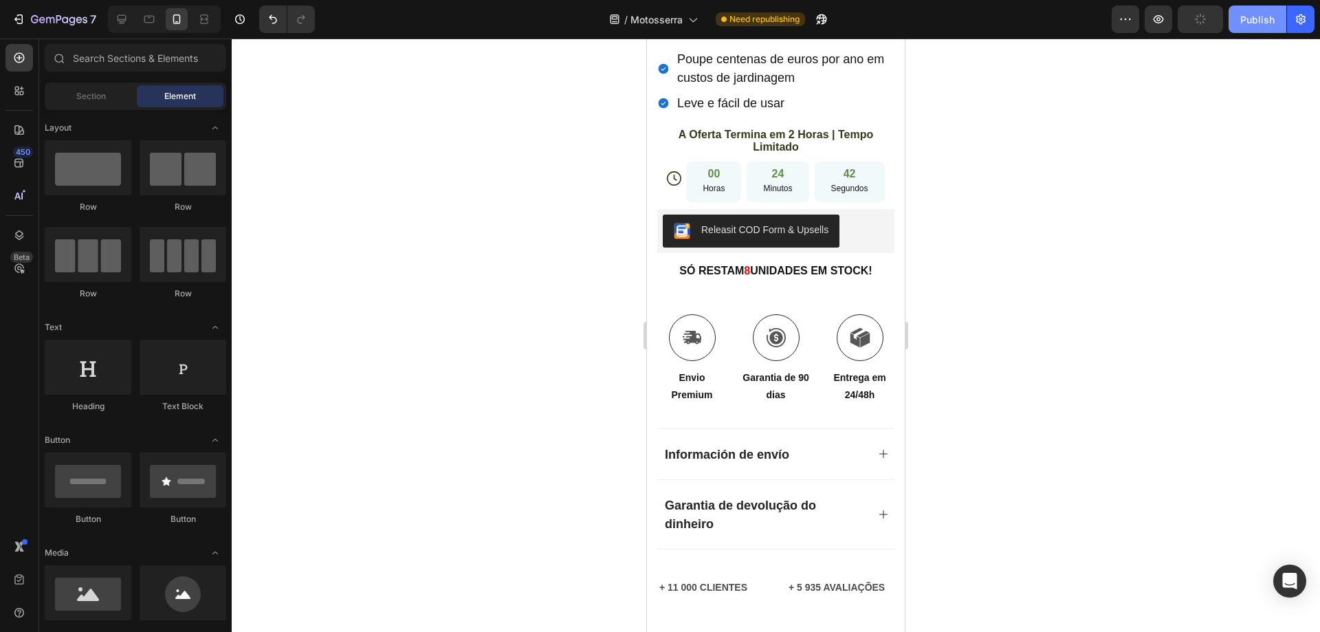
click at [1242, 19] on div "Publish" at bounding box center [1257, 19] width 34 height 14
